Goal: Task Accomplishment & Management: Manage account settings

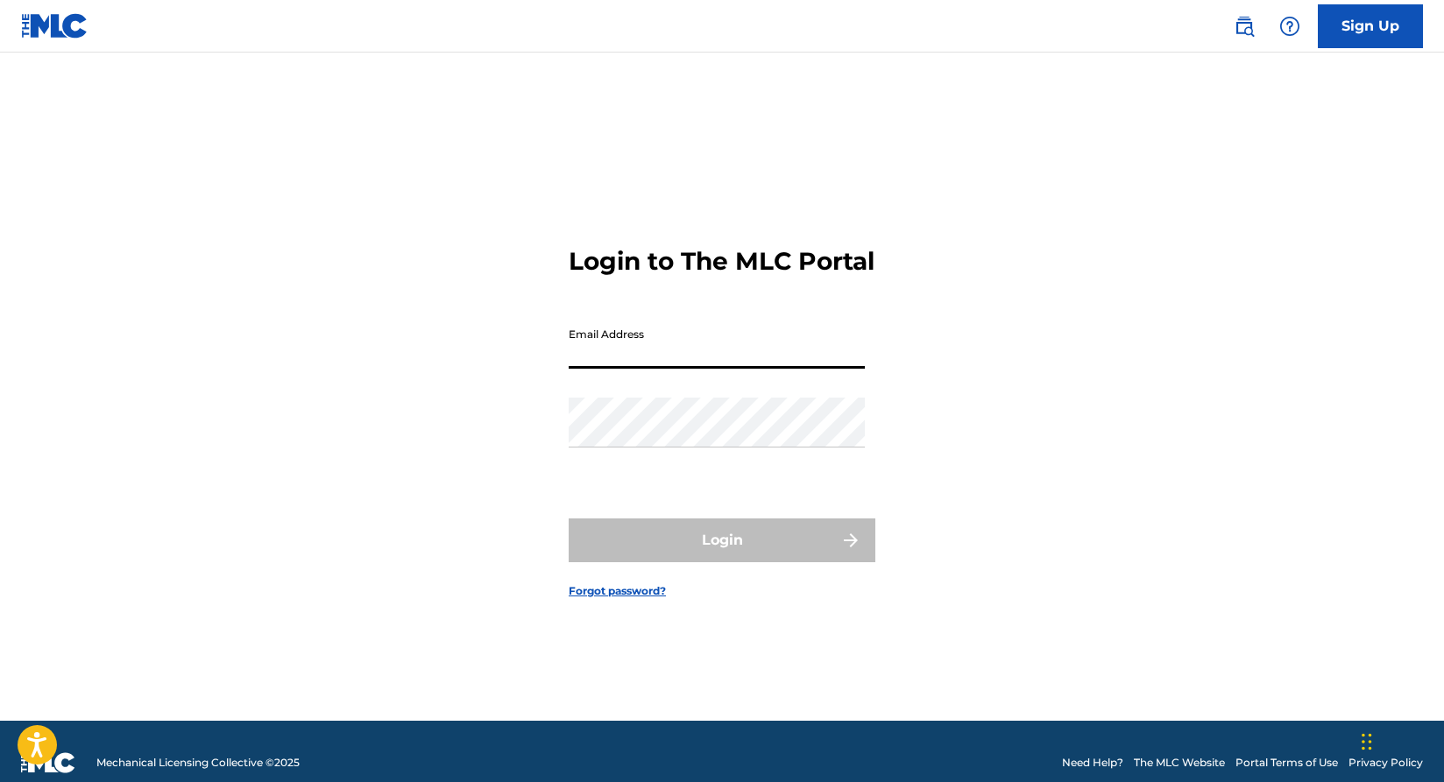
click at [683, 356] on input "Email Address" at bounding box center [717, 344] width 296 height 50
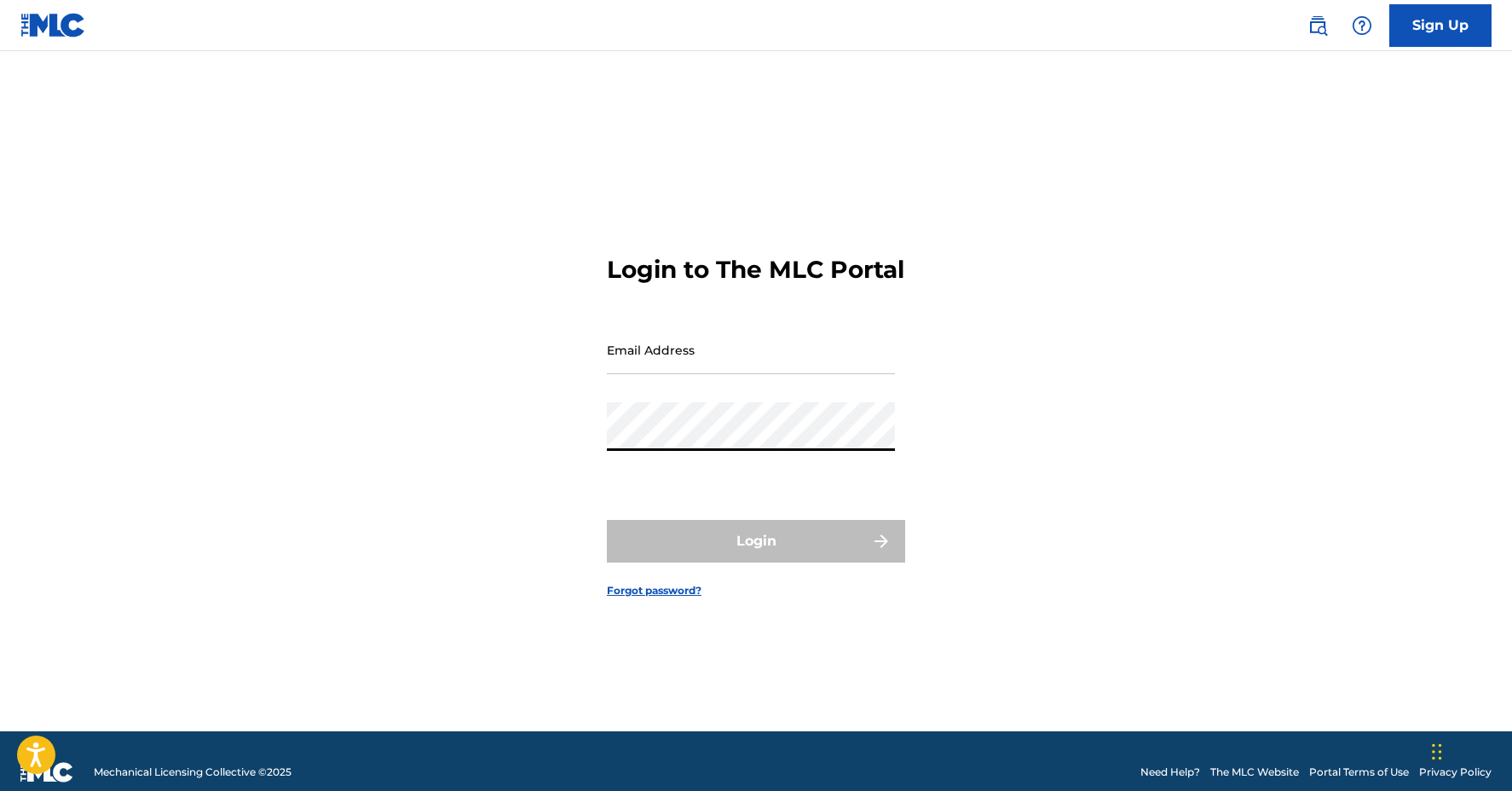
click at [694, 367] on input "Email Address" at bounding box center [751, 350] width 288 height 49
type input "X"
click at [649, 365] on input "Email Address" at bounding box center [751, 350] width 288 height 49
type input "S"
type input "striveforxcelence@gmail.com"
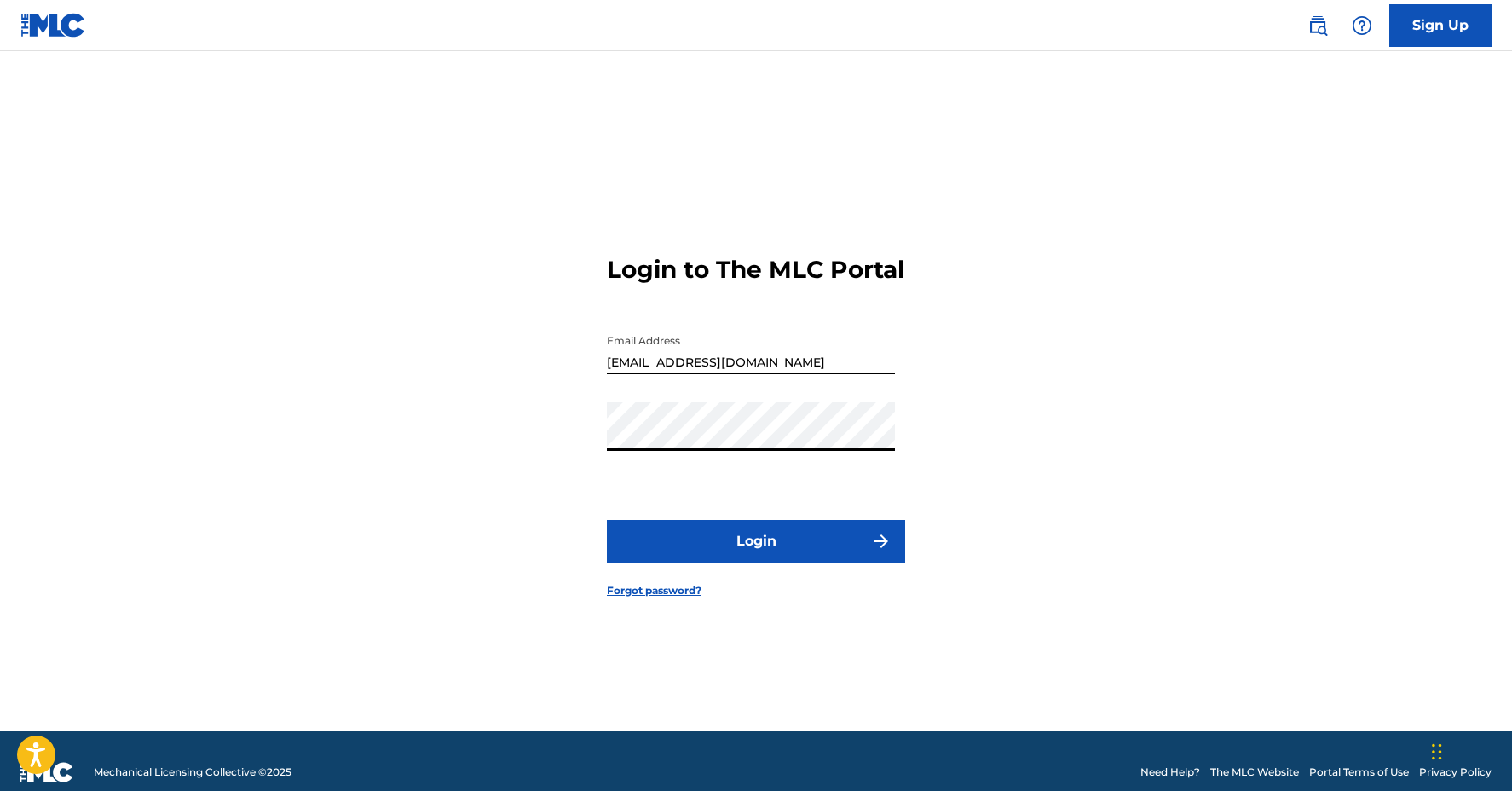
click at [738, 545] on button "Login" at bounding box center [756, 541] width 299 height 43
click at [812, 552] on button "Login" at bounding box center [756, 541] width 299 height 43
